Goal: Information Seeking & Learning: Learn about a topic

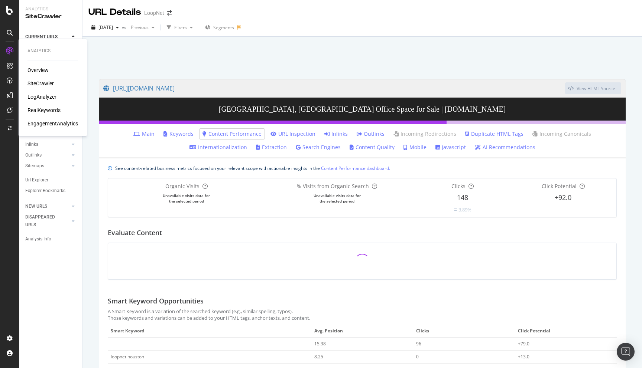
click at [44, 100] on div "LogAnalyzer" at bounding box center [41, 96] width 29 height 7
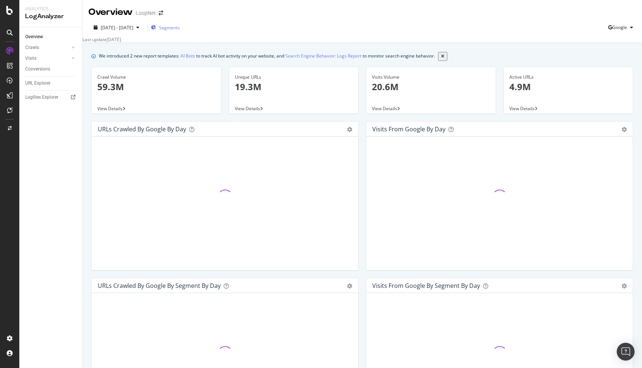
click at [180, 26] on span "Segments" at bounding box center [169, 28] width 21 height 6
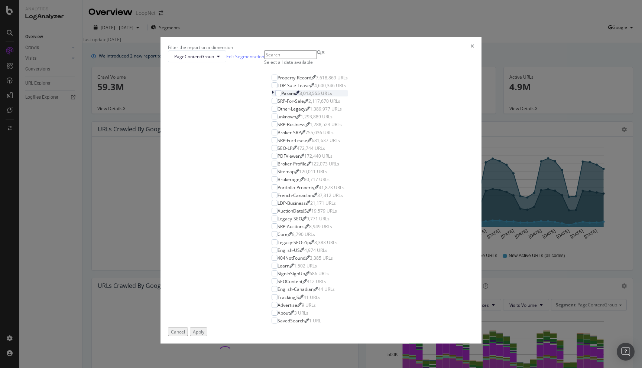
click at [271, 97] on icon "modal" at bounding box center [272, 93] width 2 height 6
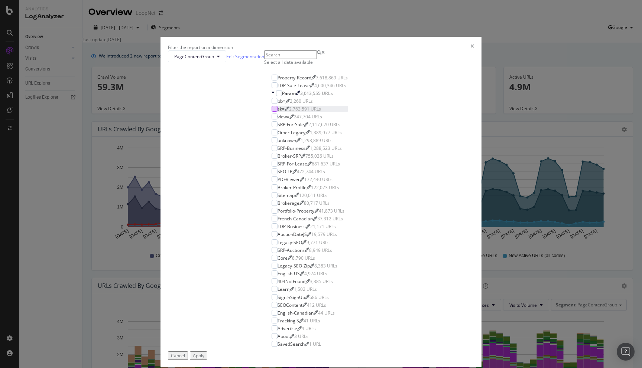
click at [271, 112] on div "modal" at bounding box center [274, 109] width 6 height 6
click at [204, 353] on div "Apply" at bounding box center [199, 356] width 12 height 6
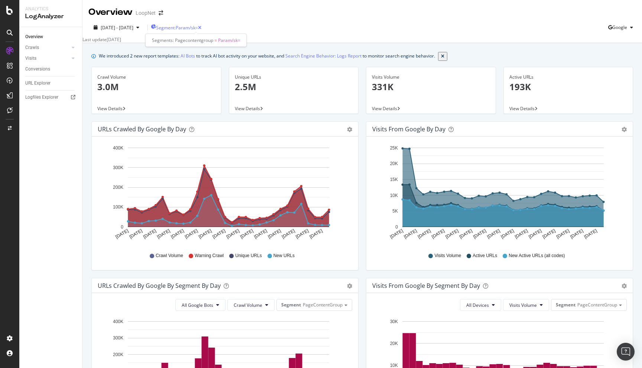
click at [198, 27] on span "Segment: Param/sk=" at bounding box center [177, 28] width 42 height 6
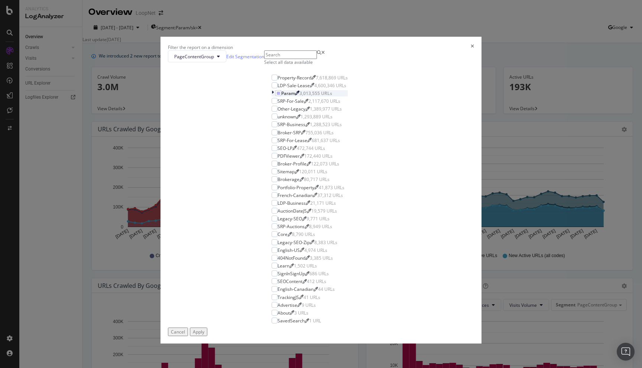
click at [271, 97] on div "modal" at bounding box center [273, 93] width 4 height 6
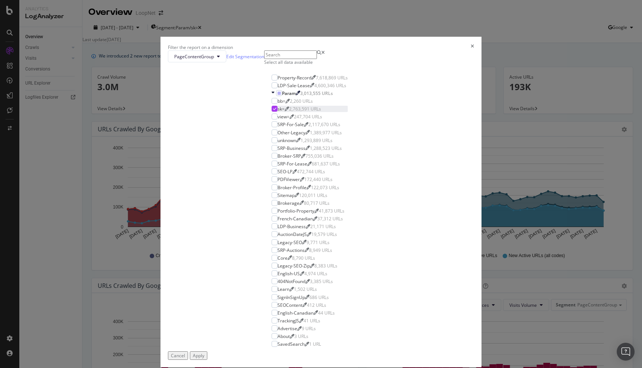
click at [271, 112] on div "modal" at bounding box center [274, 109] width 6 height 6
click at [271, 81] on div "modal" at bounding box center [274, 78] width 6 height 6
click at [204, 353] on div "Apply" at bounding box center [199, 356] width 12 height 6
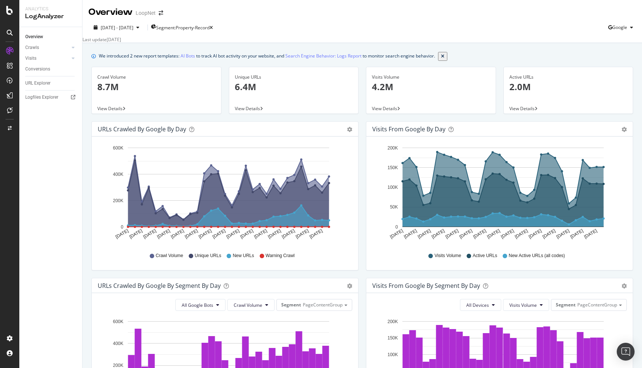
click at [257, 108] on span "View Details" at bounding box center [247, 108] width 25 height 6
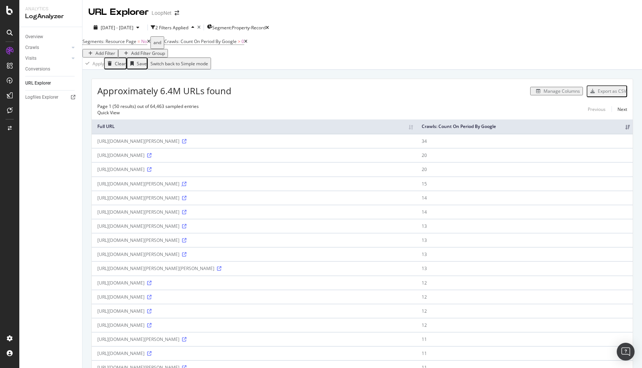
click at [186, 184] on icon at bounding box center [184, 184] width 4 height 4
click at [269, 27] on icon "button" at bounding box center [267, 28] width 3 height 4
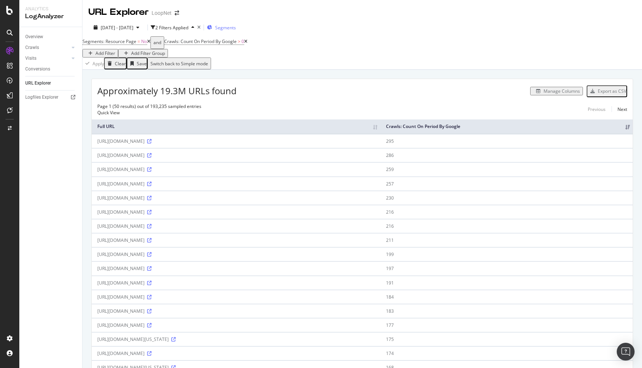
click at [236, 24] on div "Segments" at bounding box center [221, 27] width 29 height 11
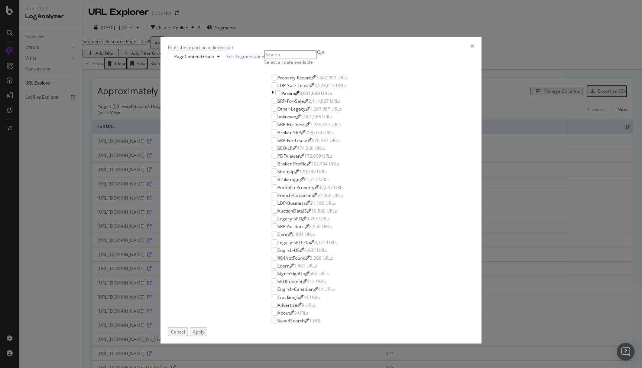
click at [471, 51] on icon "times" at bounding box center [472, 47] width 3 height 6
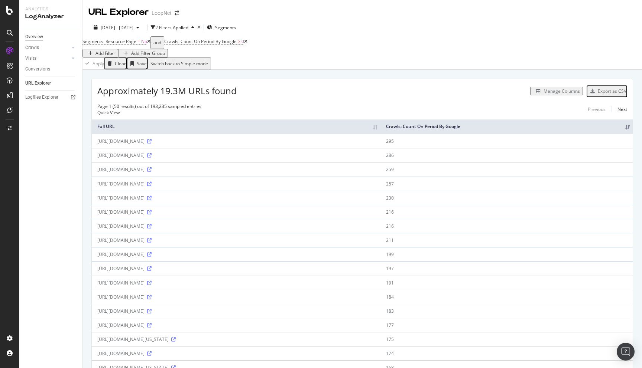
click at [36, 34] on div "Overview" at bounding box center [34, 37] width 18 height 8
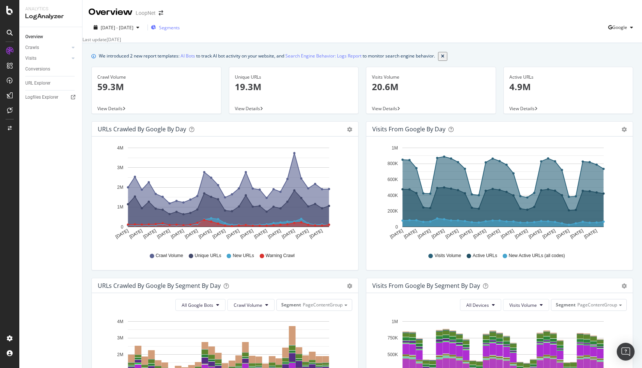
click at [180, 28] on span "Segments" at bounding box center [169, 28] width 21 height 6
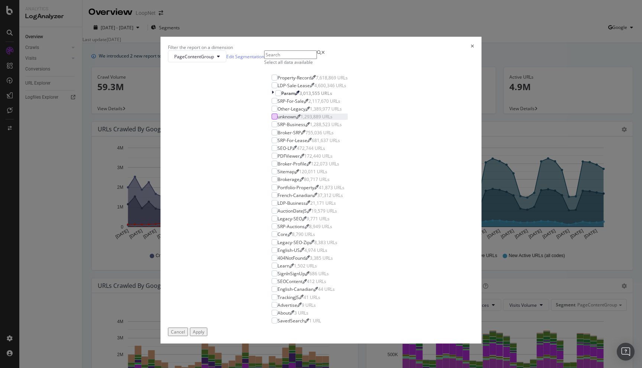
click at [271, 120] on div "modal" at bounding box center [274, 117] width 6 height 6
click at [273, 118] on icon "modal" at bounding box center [274, 117] width 3 height 4
click at [271, 120] on div "modal" at bounding box center [274, 117] width 6 height 6
click at [207, 328] on button "Apply" at bounding box center [198, 332] width 17 height 9
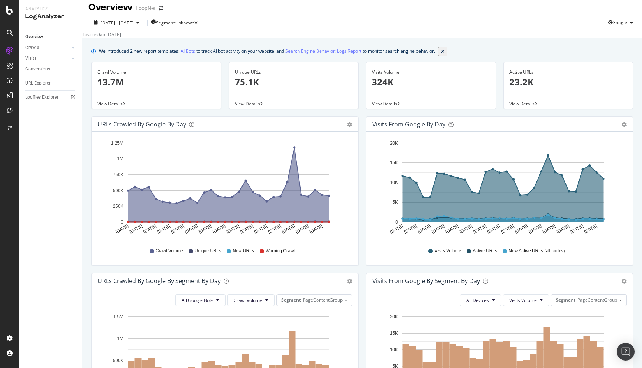
scroll to position [6, 0]
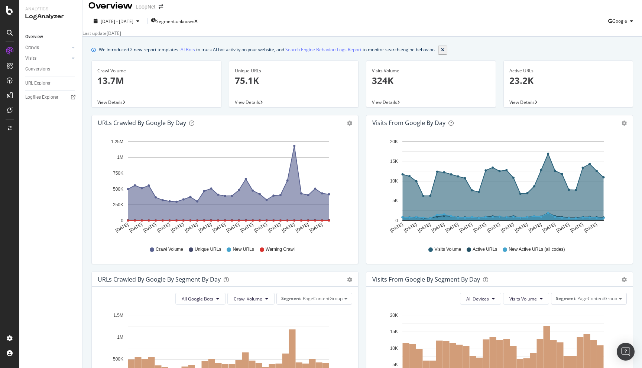
click at [116, 104] on span "View Details" at bounding box center [109, 102] width 25 height 6
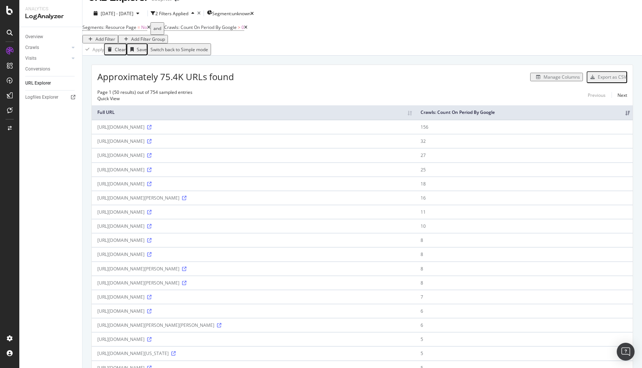
scroll to position [15, 0]
click at [152, 172] on icon at bounding box center [149, 169] width 4 height 4
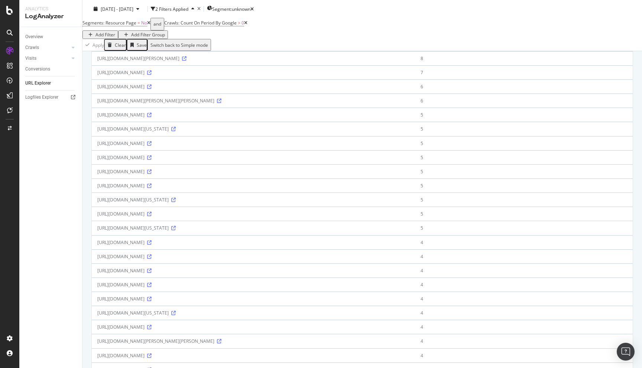
scroll to position [346, 0]
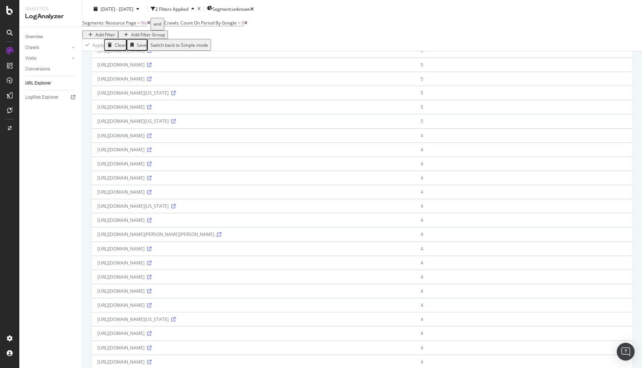
click at [221, 237] on icon at bounding box center [219, 234] width 4 height 4
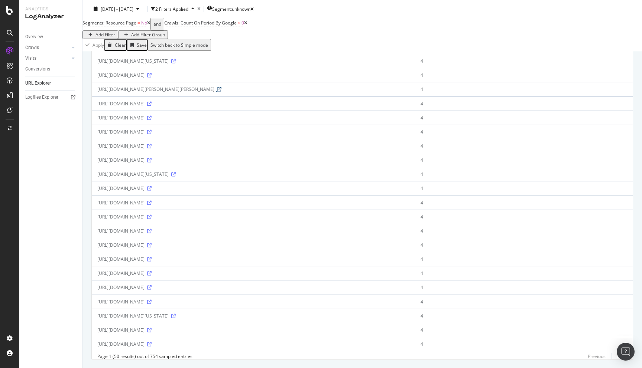
scroll to position [527, 0]
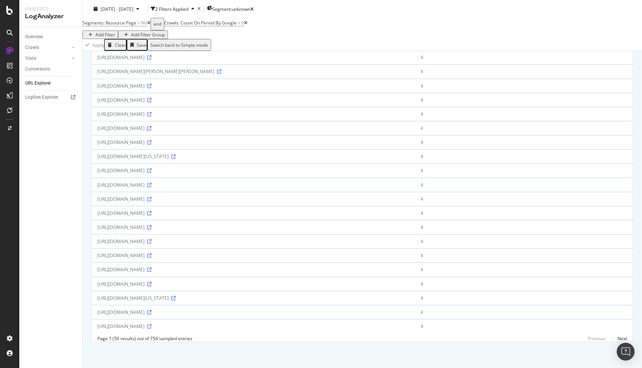
click at [152, 126] on icon at bounding box center [149, 128] width 4 height 4
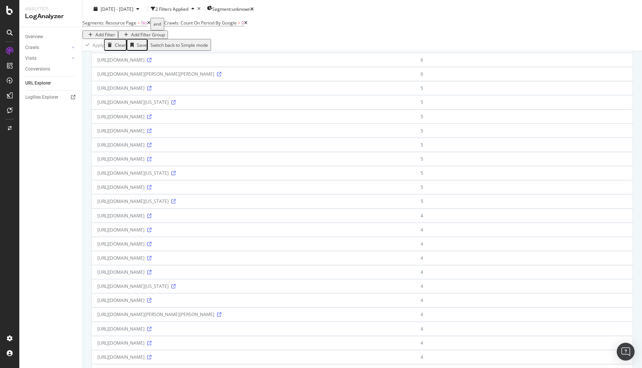
scroll to position [0, 0]
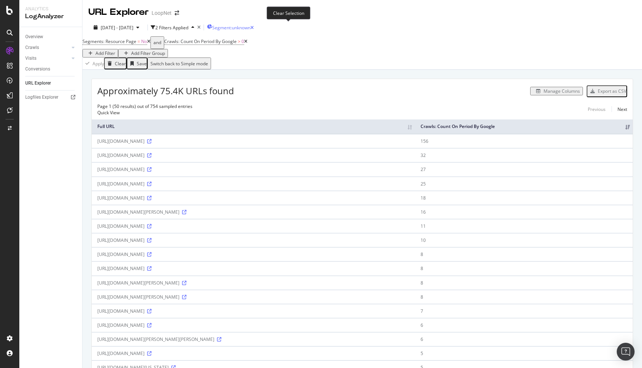
click at [254, 27] on icon "button" at bounding box center [251, 28] width 3 height 4
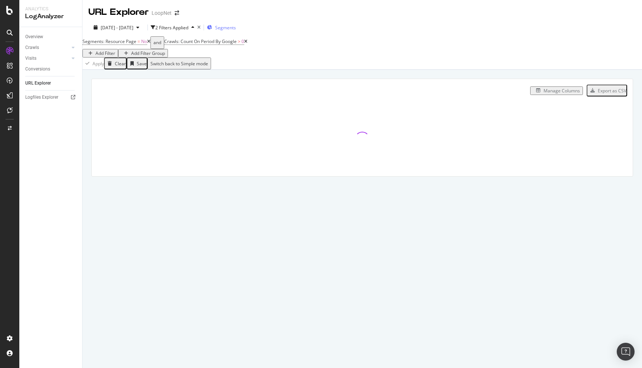
click at [236, 25] on span "Segments" at bounding box center [225, 28] width 21 height 6
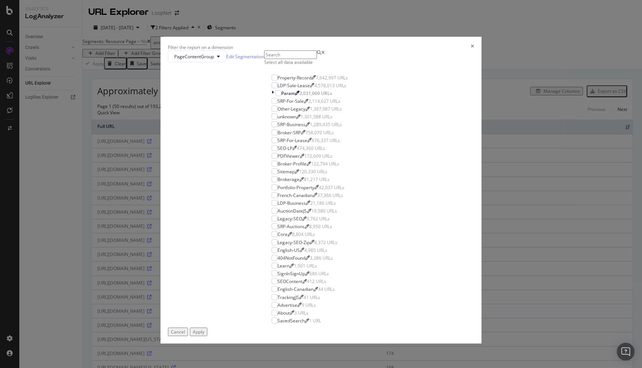
click at [471, 51] on icon "times" at bounding box center [472, 47] width 3 height 6
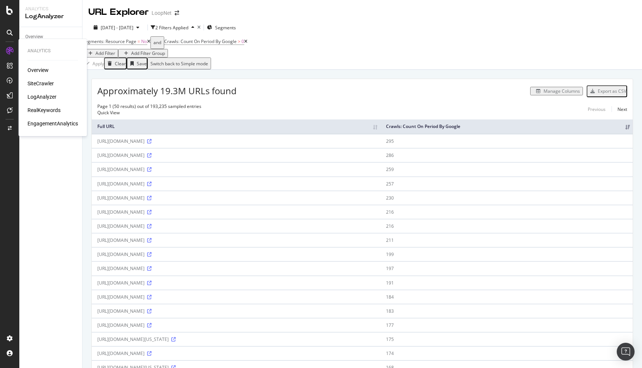
click at [43, 84] on div "SiteCrawler" at bounding box center [40, 83] width 26 height 7
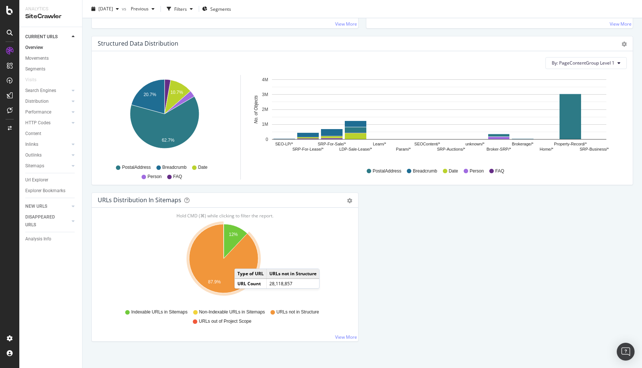
scroll to position [709, 0]
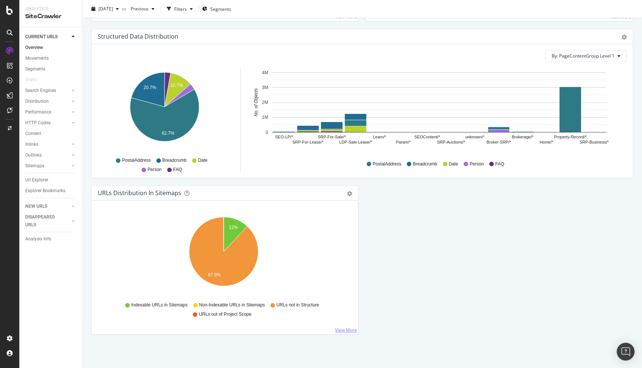
click at [345, 330] on link "View More" at bounding box center [346, 330] width 22 height 6
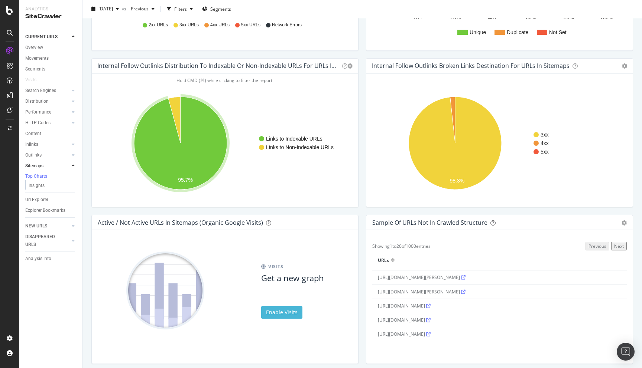
scroll to position [512, 0]
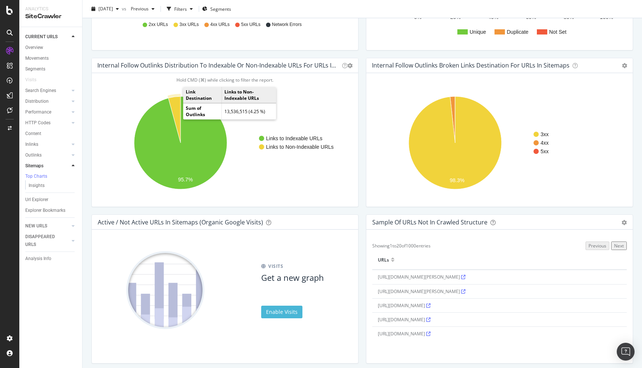
click at [174, 105] on icon "A chart." at bounding box center [174, 120] width 12 height 46
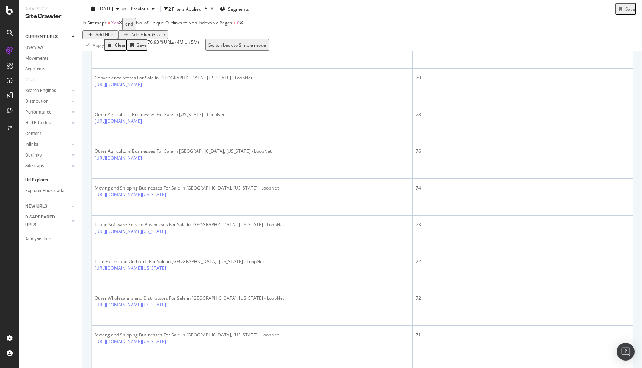
scroll to position [201, 0]
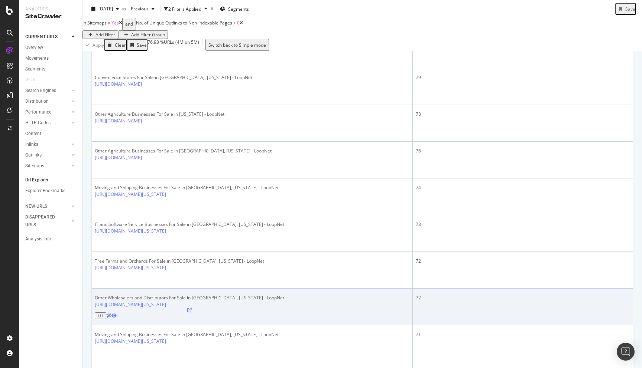
click at [192, 308] on icon at bounding box center [189, 310] width 4 height 4
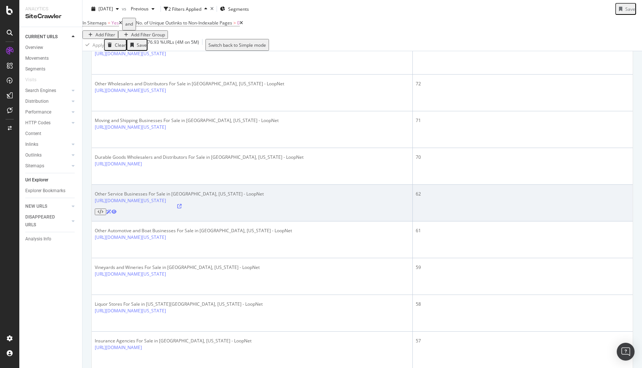
scroll to position [416, 0]
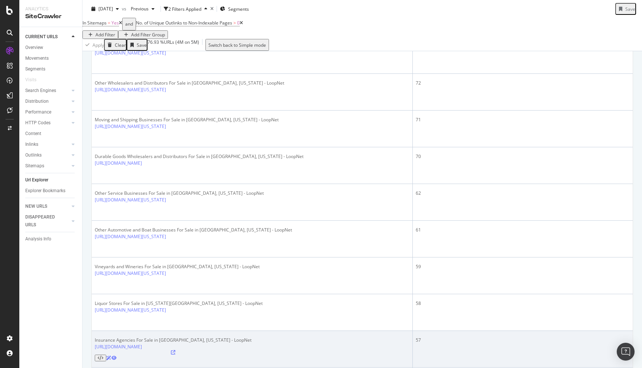
click at [175, 351] on icon at bounding box center [173, 353] width 4 height 4
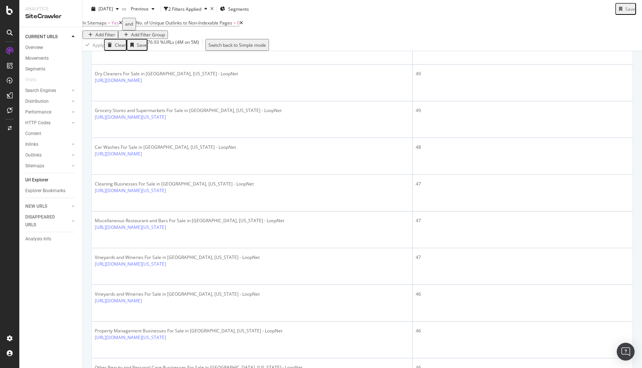
scroll to position [1256, 0]
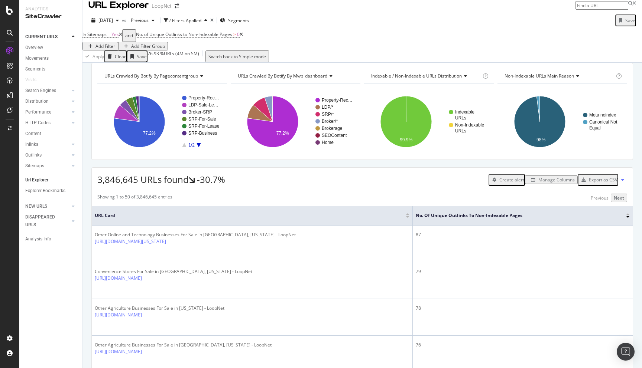
scroll to position [16, 0]
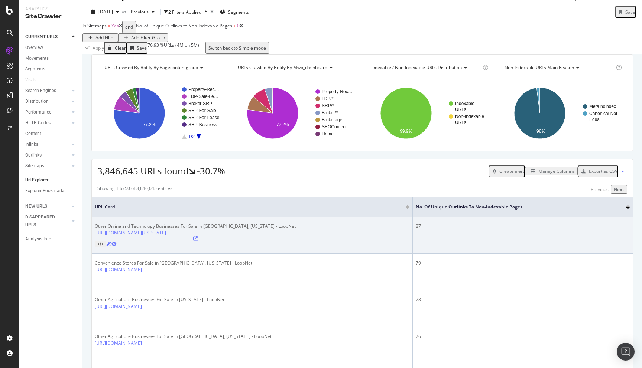
click at [198, 241] on icon at bounding box center [195, 239] width 4 height 4
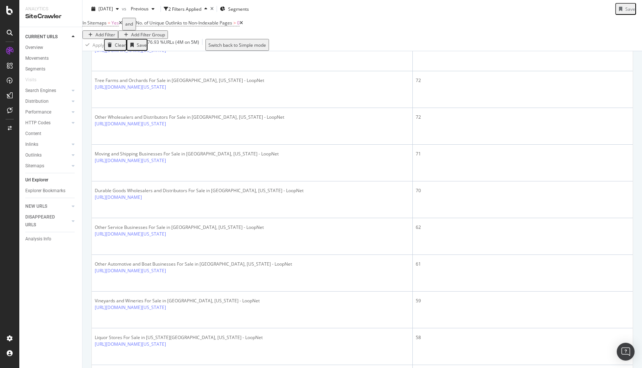
scroll to position [581, 0]
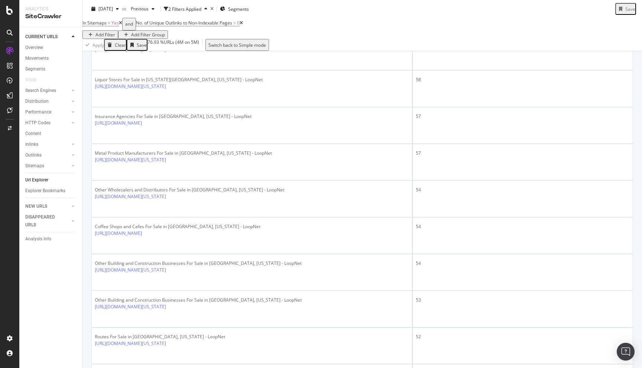
scroll to position [641, 0]
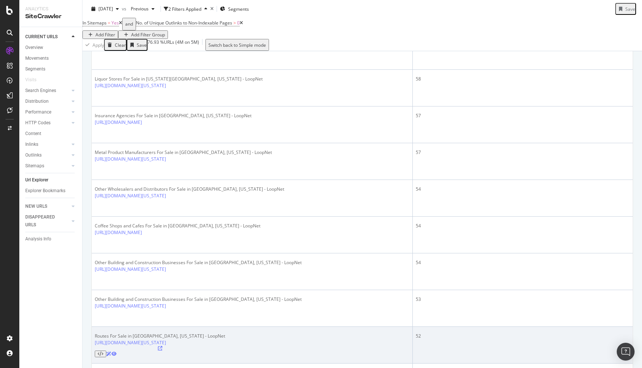
click at [162, 346] on icon at bounding box center [160, 348] width 4 height 4
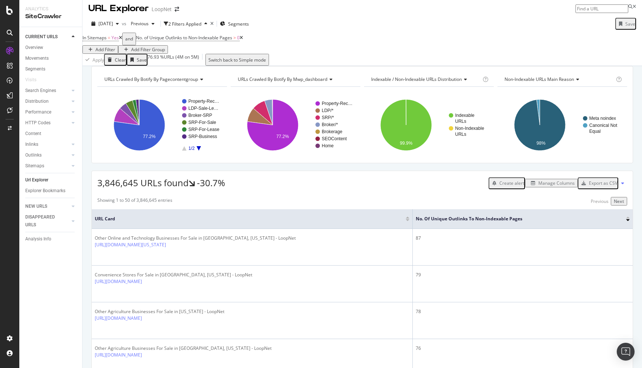
scroll to position [0, 0]
